Goal: Information Seeking & Learning: Learn about a topic

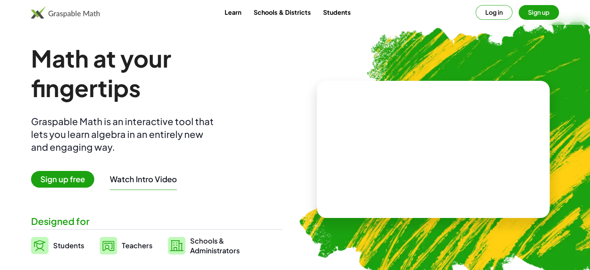
click at [408, 161] on video at bounding box center [433, 149] width 116 height 58
click at [426, 165] on div at bounding box center [432, 142] width 133 height 62
click at [425, 146] on div at bounding box center [435, 141] width 66 height 29
click at [137, 244] on span "Teachers" at bounding box center [137, 245] width 31 height 9
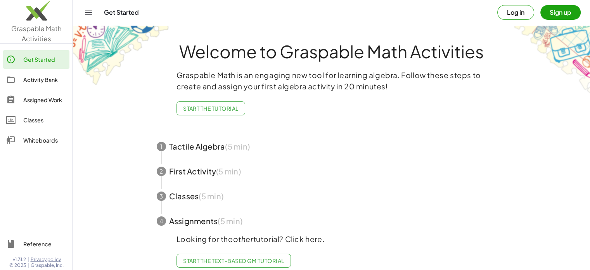
scroll to position [14, 0]
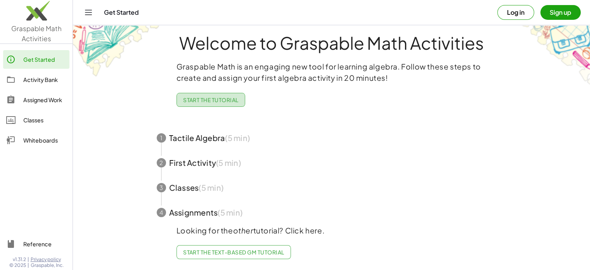
click at [211, 96] on span "Start the Tutorial" at bounding box center [211, 99] width 56 height 7
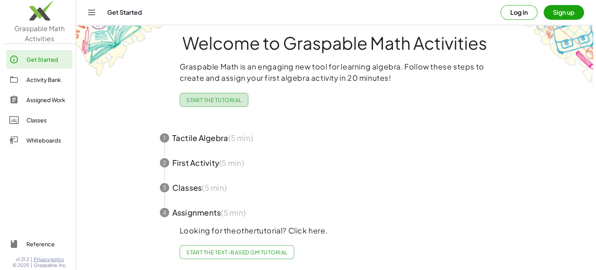
scroll to position [0, 0]
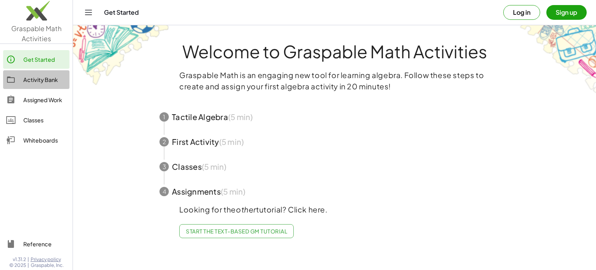
click at [31, 79] on div "Activity Bank" at bounding box center [44, 79] width 43 height 9
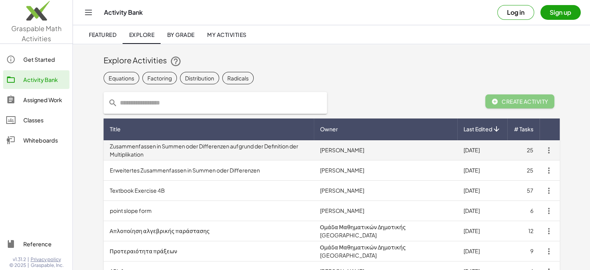
click at [194, 152] on td "Zusammenfassen in Summen oder Differenzen aufgrund der Definition der Multiplik…" at bounding box center [209, 150] width 210 height 20
